Goal: Task Accomplishment & Management: Manage account settings

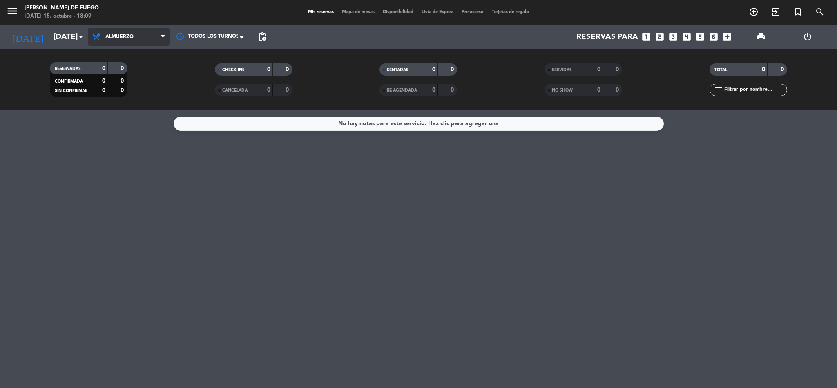
click at [120, 38] on span "Almuerzo" at bounding box center [119, 37] width 28 height 6
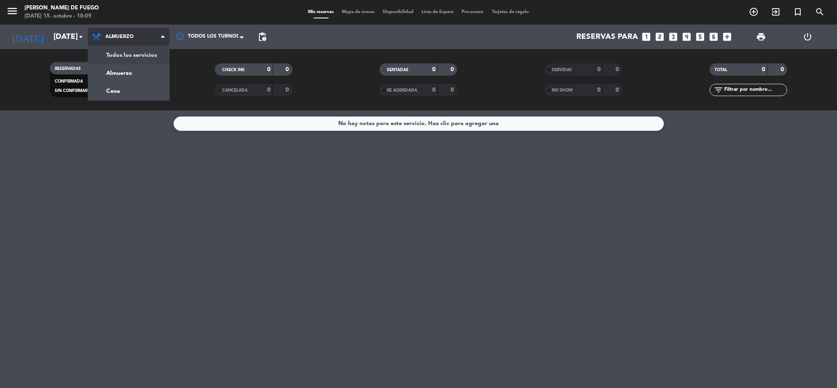
click at [124, 53] on div "menu Arda Bodegon de Fuego [DATE] 15. octubre - 18:09 Mis reservas Mapa de mesa…" at bounding box center [418, 55] width 837 height 110
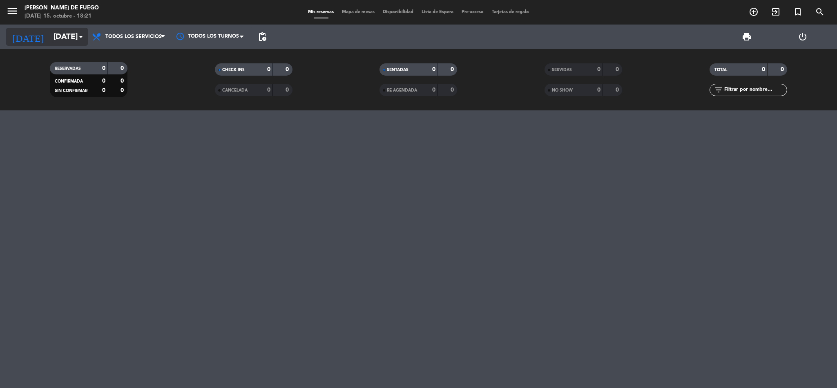
click at [74, 34] on input "[DATE]" at bounding box center [98, 36] width 98 height 17
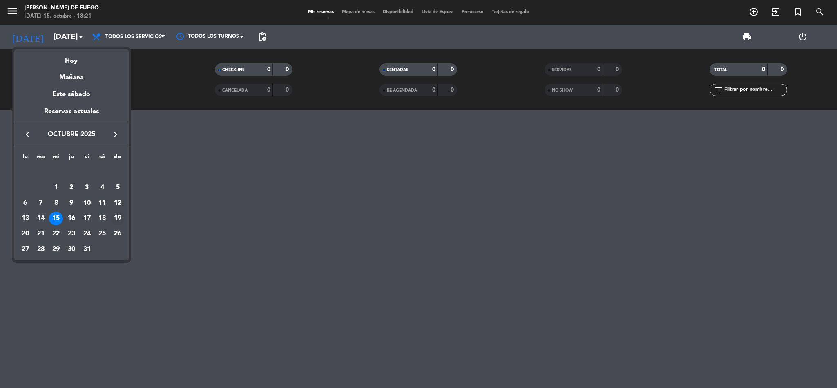
click at [117, 217] on div "19" at bounding box center [118, 219] width 14 height 14
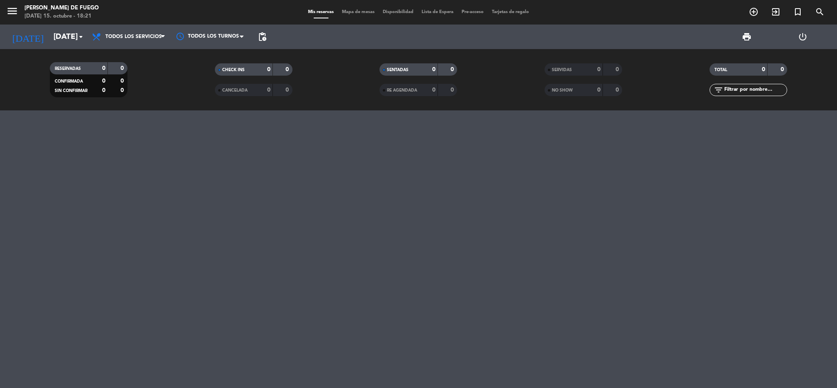
type input "[DATE]"
click at [268, 37] on span "pending_actions" at bounding box center [262, 37] width 16 height 16
click at [263, 32] on span "pending_actions" at bounding box center [262, 37] width 10 height 10
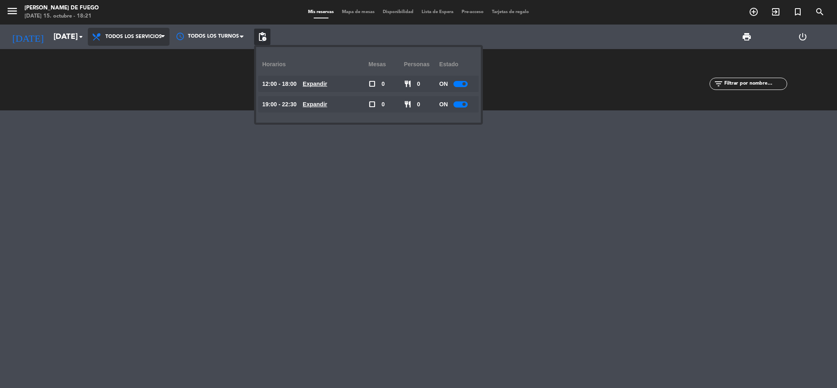
click at [116, 35] on span "Todos los servicios" at bounding box center [133, 37] width 56 height 6
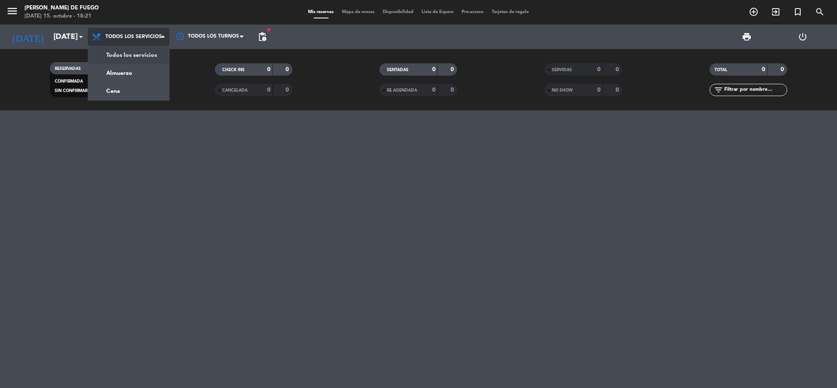
click at [140, 36] on span "Todos los servicios" at bounding box center [133, 37] width 56 height 6
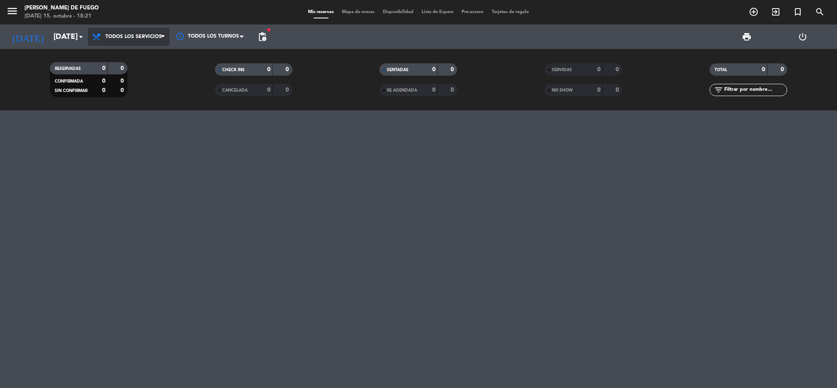
click at [149, 36] on span "Todos los servicios" at bounding box center [133, 37] width 56 height 6
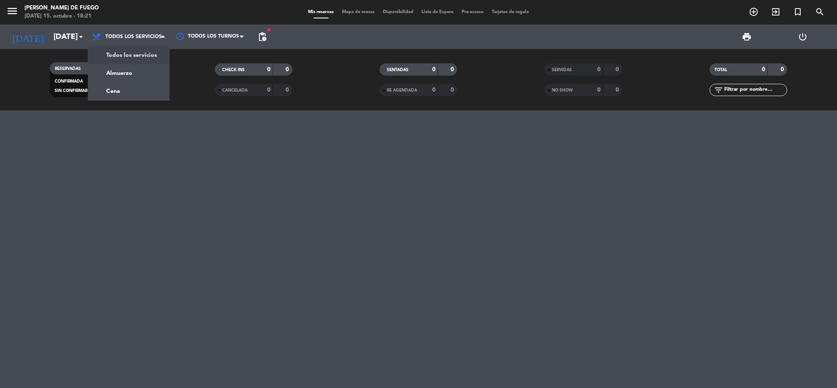
click at [153, 49] on div "menu Arda Bodegon de Fuego [DATE] 15. octubre - 18:21 Mis reservas Mapa de mesa…" at bounding box center [418, 55] width 837 height 110
